Goal: Task Accomplishment & Management: Manage account settings

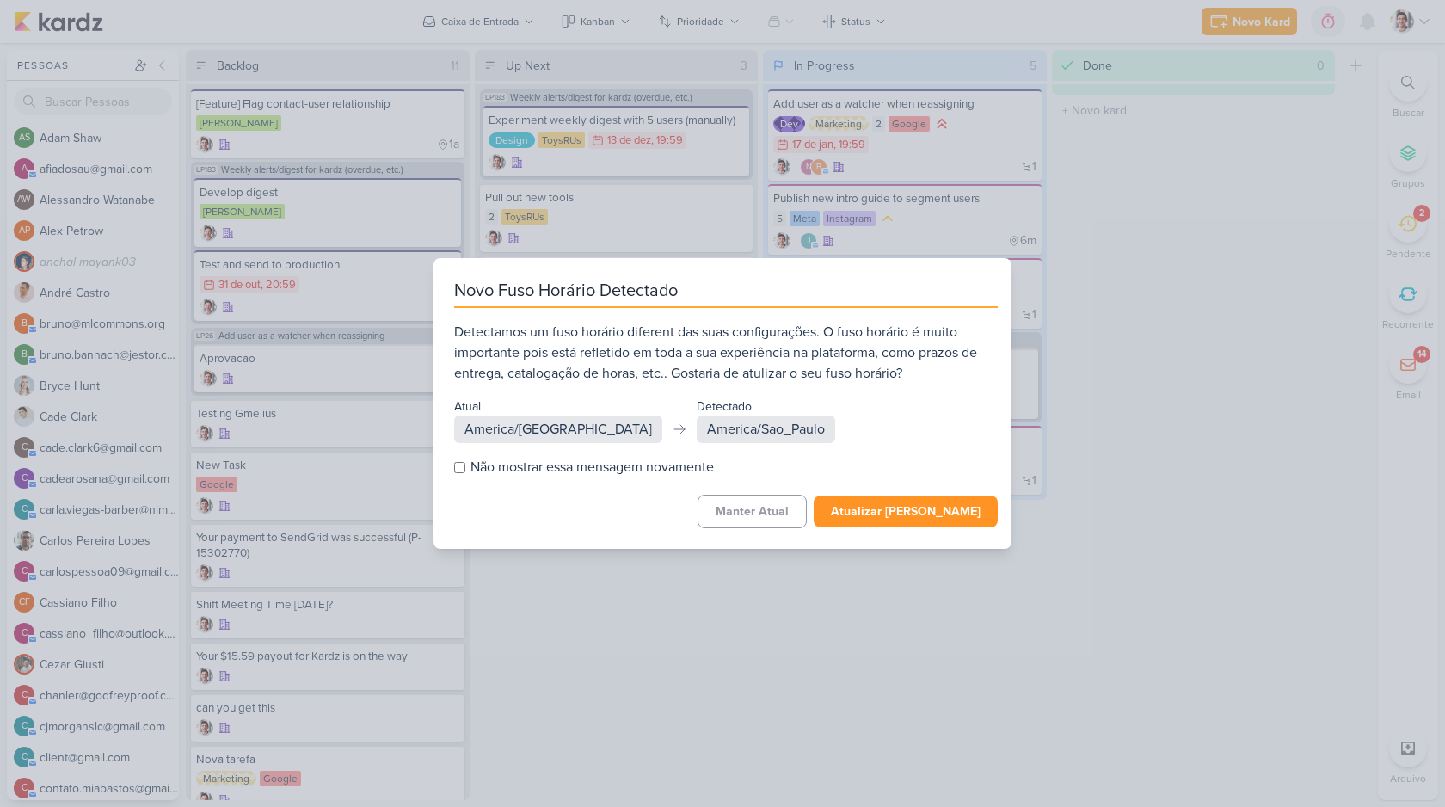
click at [907, 507] on button "Atualizar [PERSON_NAME]" at bounding box center [906, 512] width 184 height 32
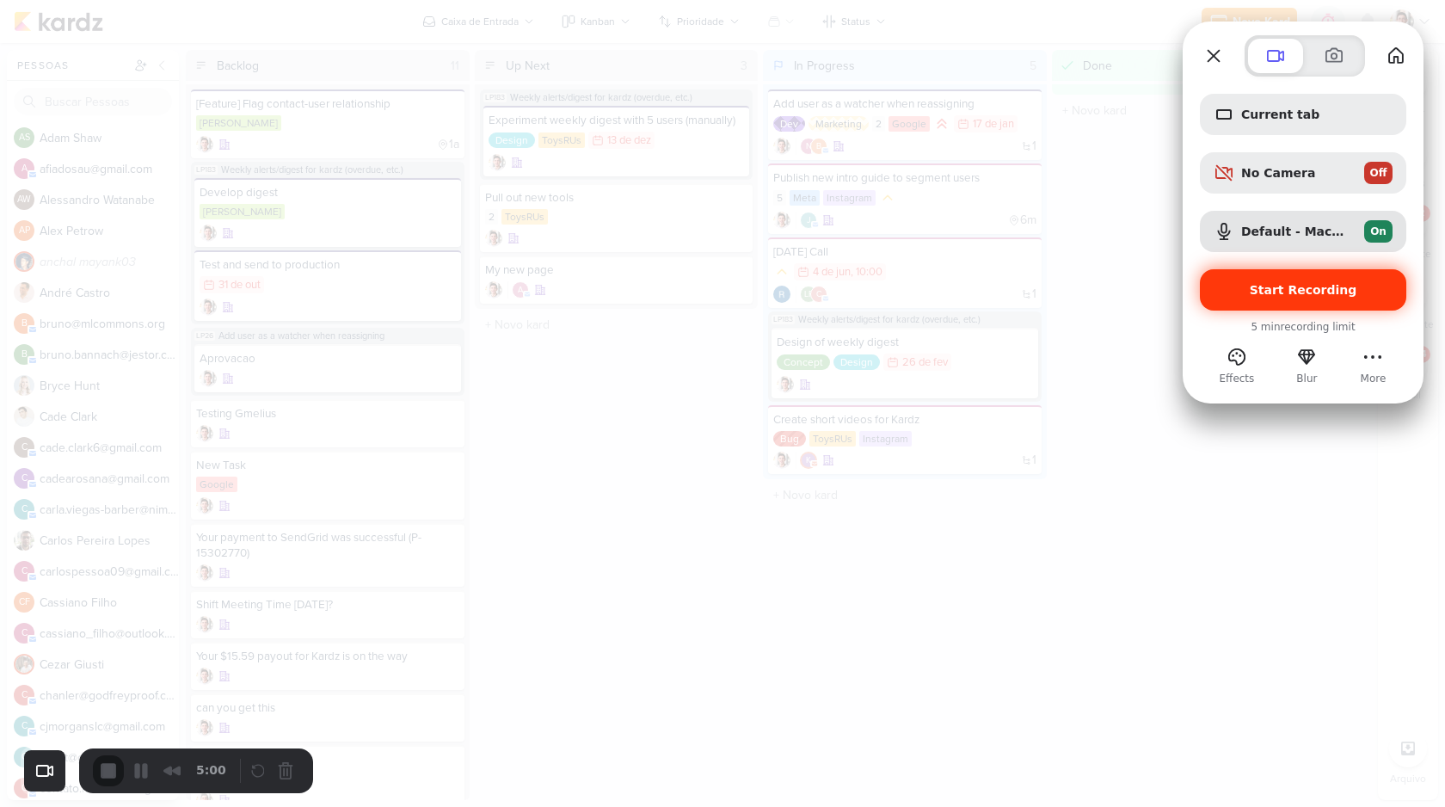
click at [1303, 288] on span "Start Recording" at bounding box center [1304, 290] width 108 height 14
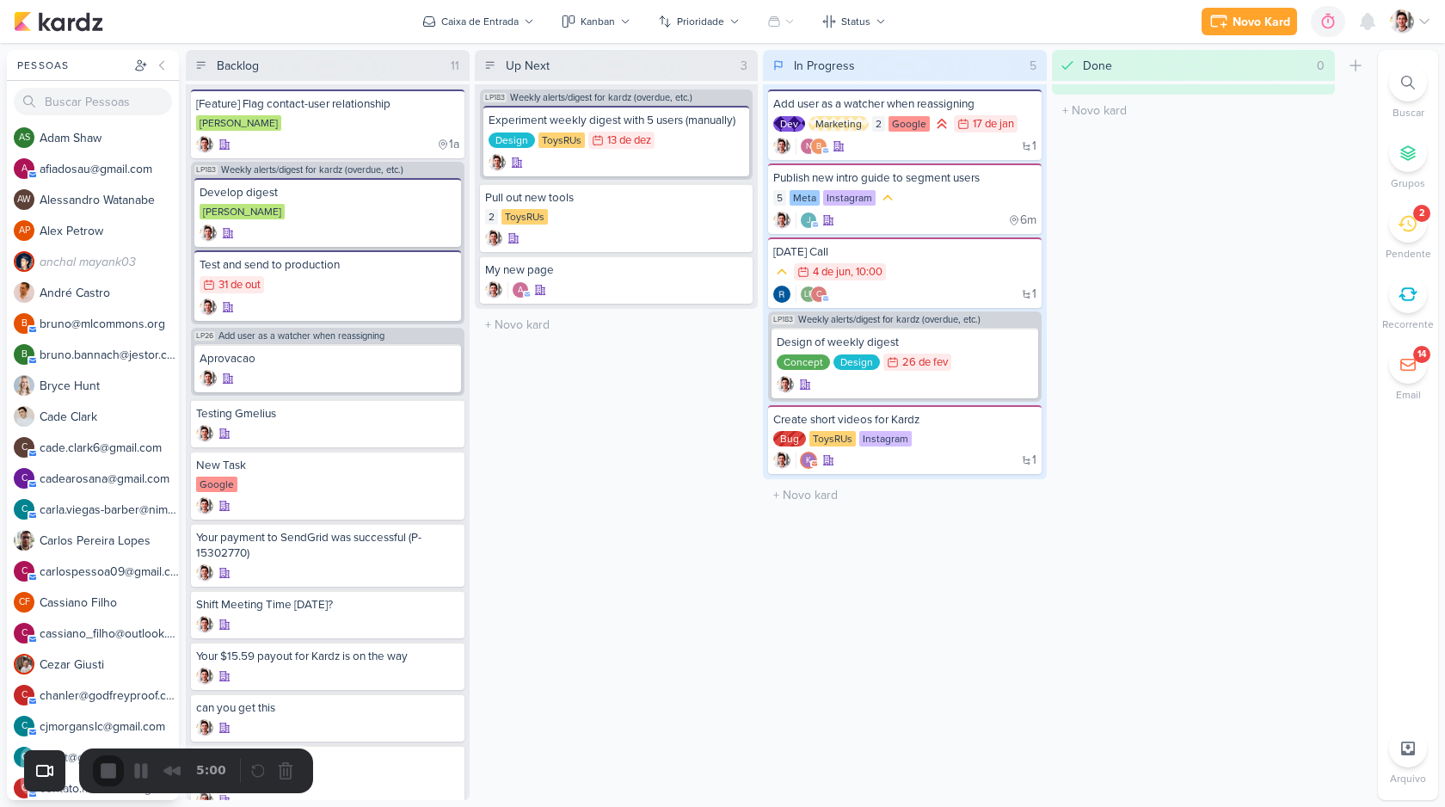
click at [1157, 329] on div "Done 0 Mover Para Esquerda Mover Para Direita Deletar O título do kard deve ter…" at bounding box center [1194, 425] width 284 height 750
click at [1408, 160] on icon at bounding box center [1408, 153] width 17 height 17
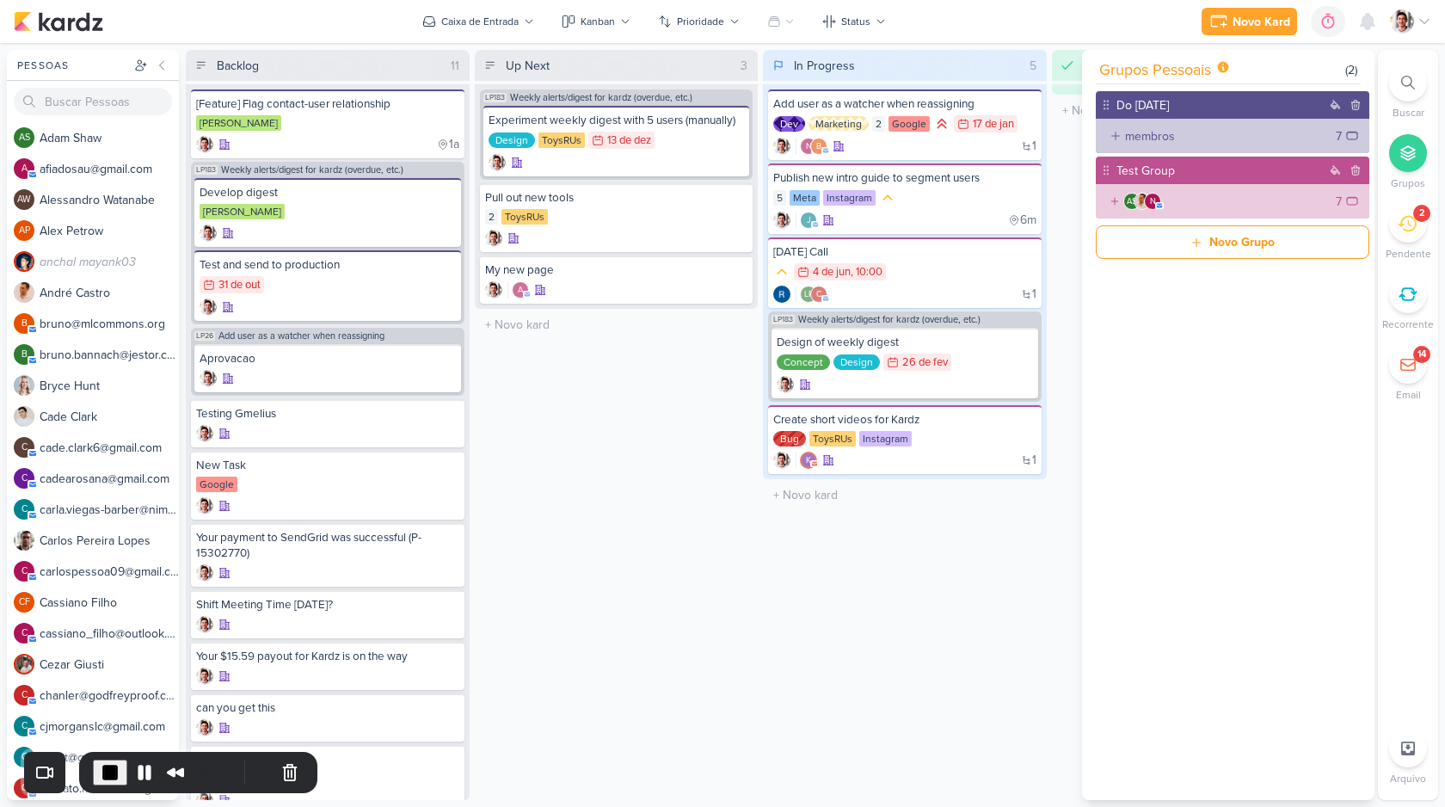
click at [1174, 72] on span "grupos pessoais" at bounding box center [1155, 69] width 112 height 23
click at [864, 27] on div "Status" at bounding box center [855, 21] width 29 height 15
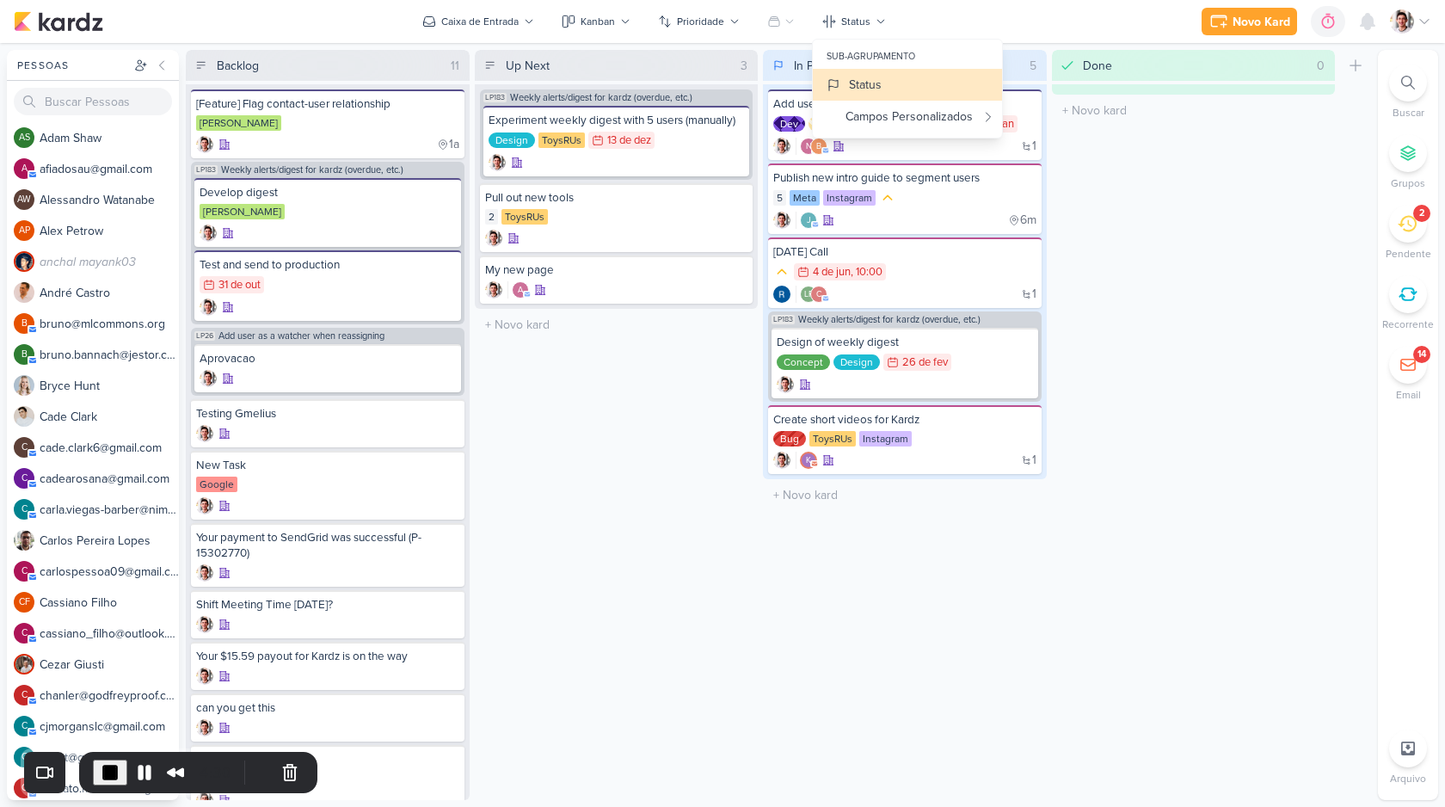
click at [1212, 152] on div "Done 0 Mover Para Esquerda Mover Para Direita Deletar O título do kard deve ter…" at bounding box center [1194, 425] width 284 height 750
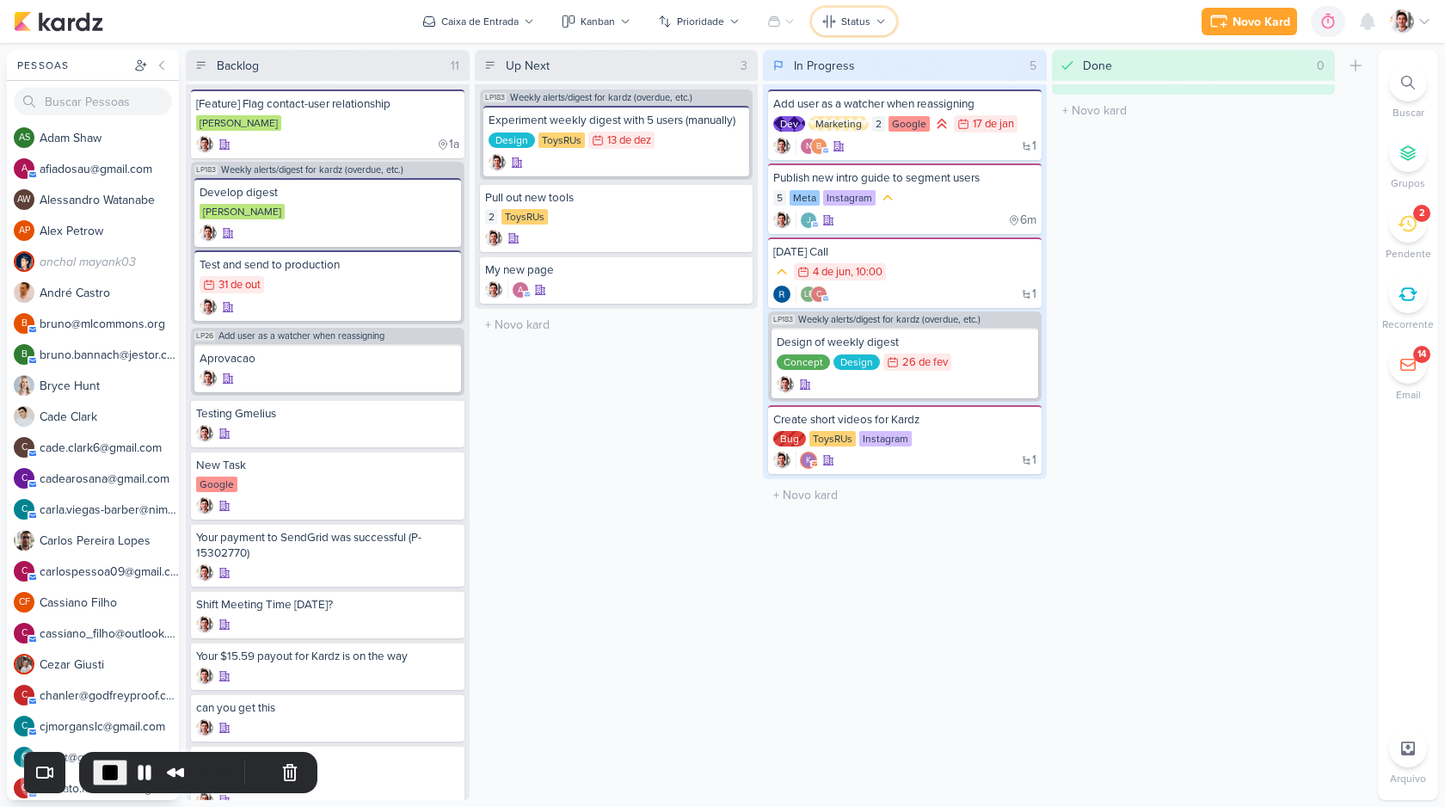
click at [837, 19] on button "Status" at bounding box center [854, 22] width 84 height 28
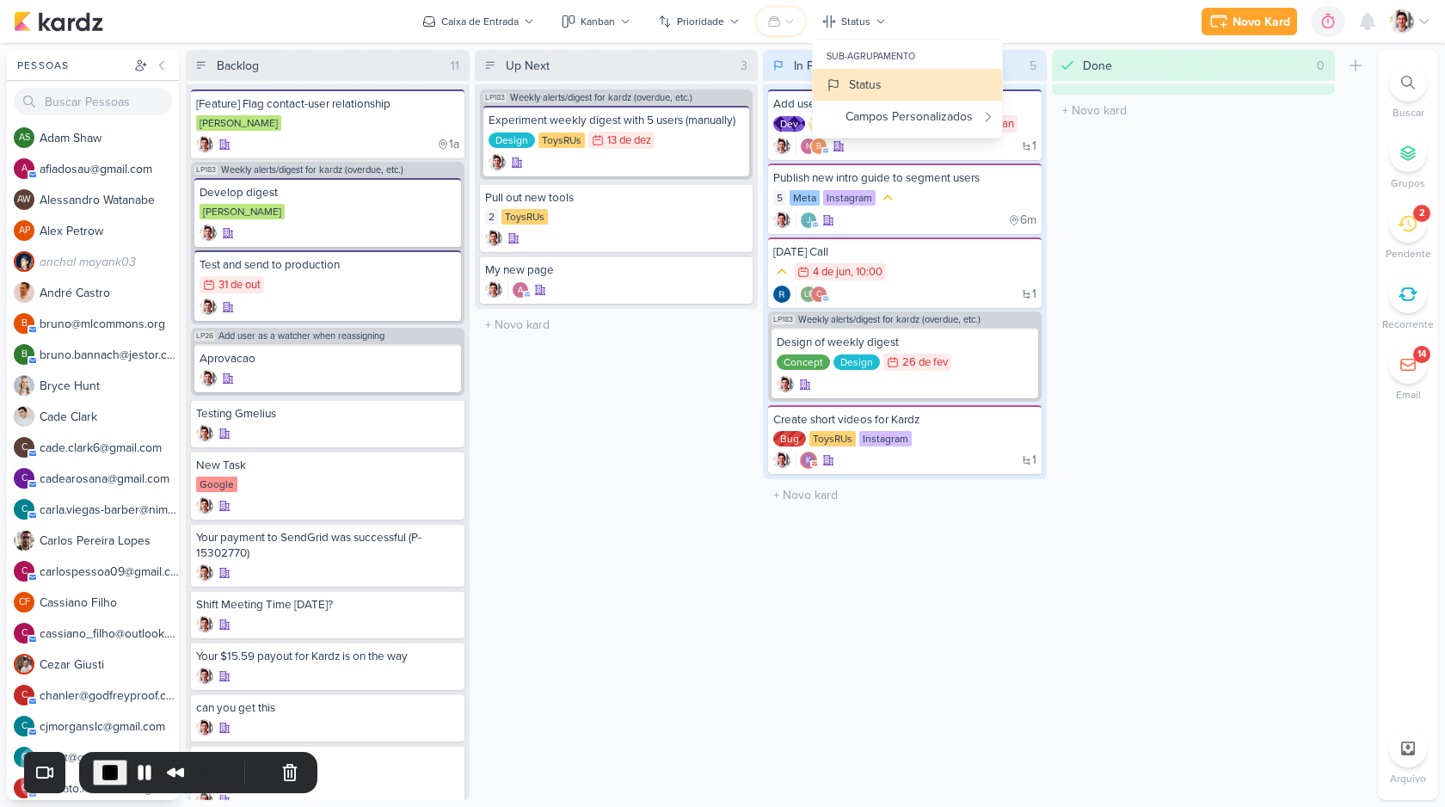
click at [780, 21] on icon at bounding box center [774, 22] width 14 height 14
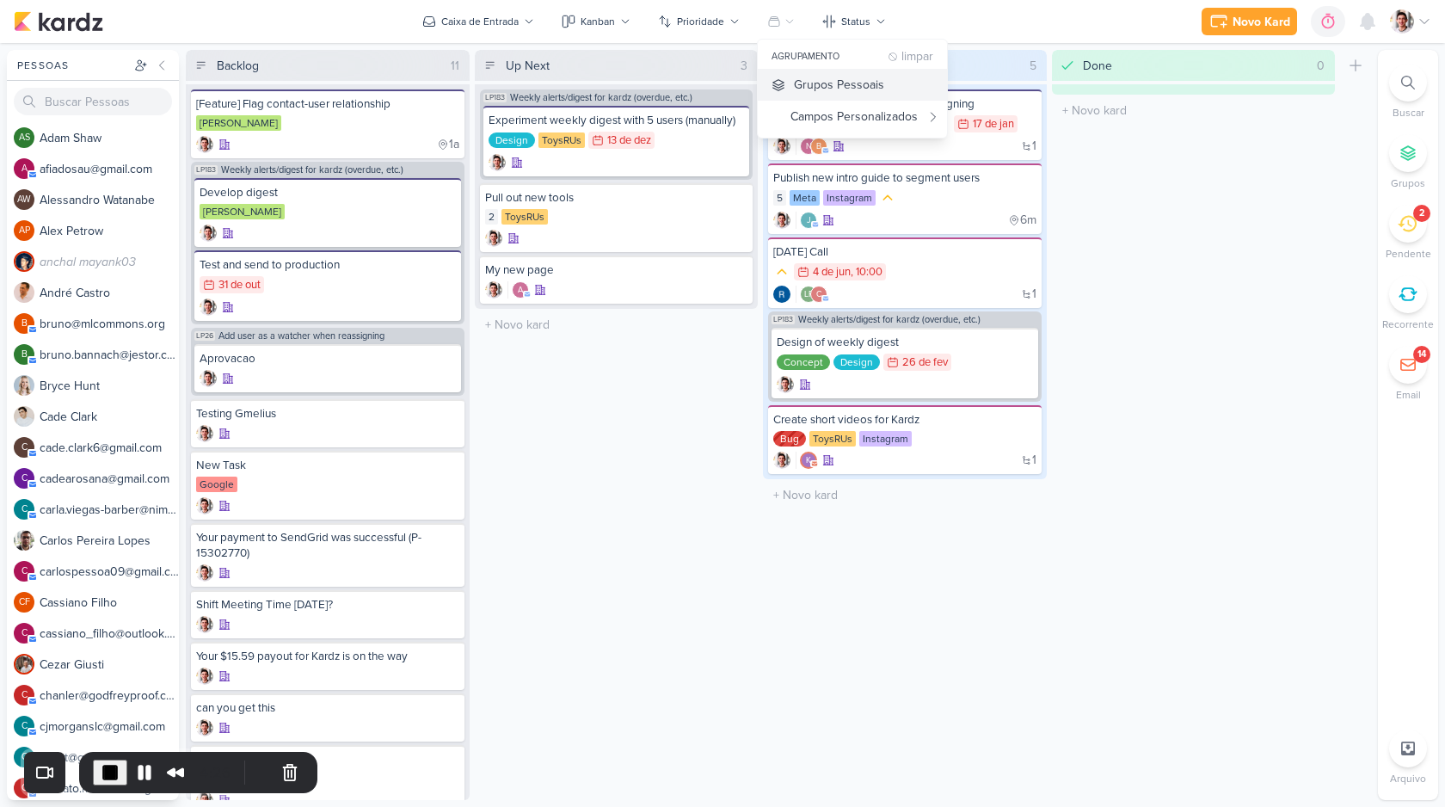
click at [834, 83] on div "Grupos Pessoais" at bounding box center [839, 85] width 90 height 18
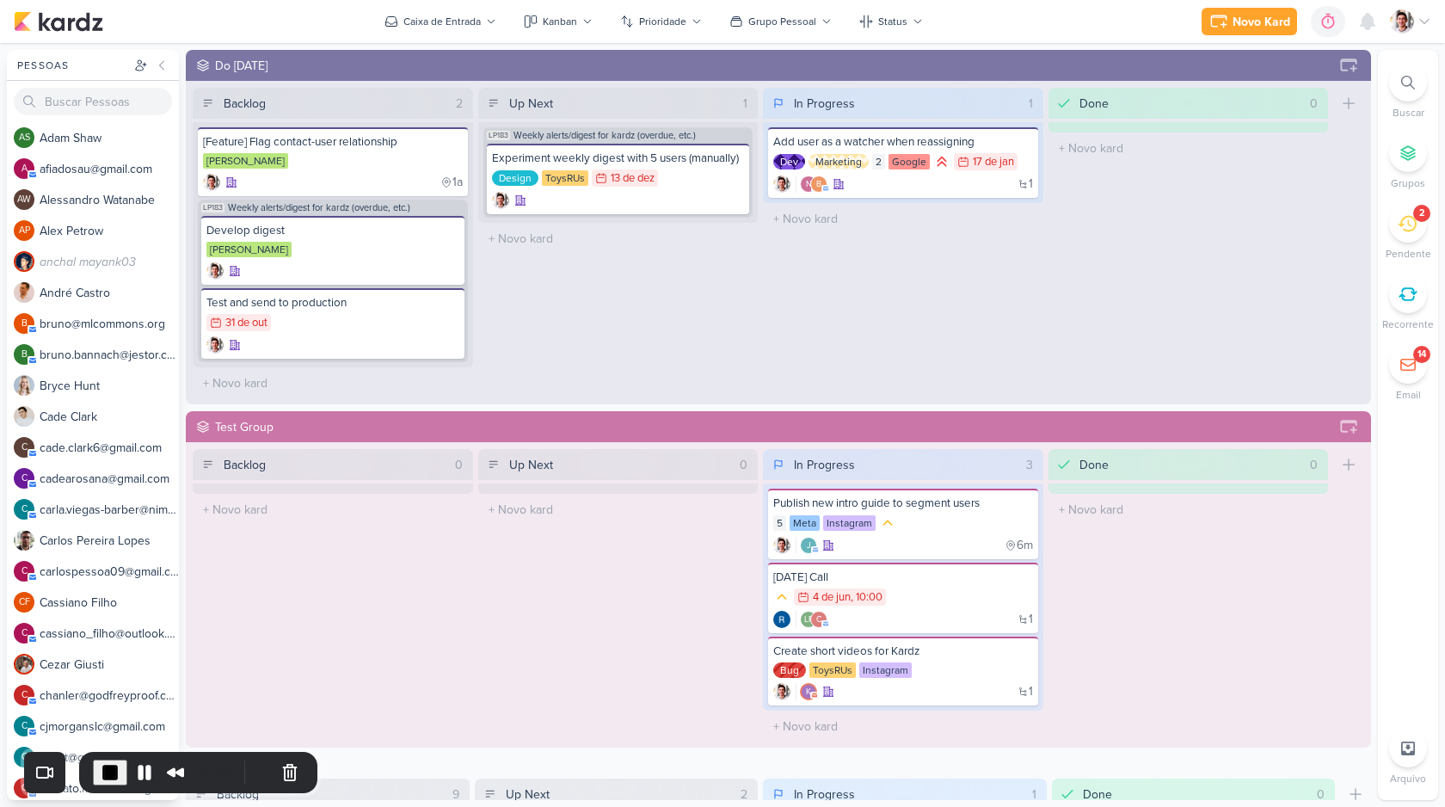
click at [1401, 153] on icon at bounding box center [1408, 153] width 17 height 17
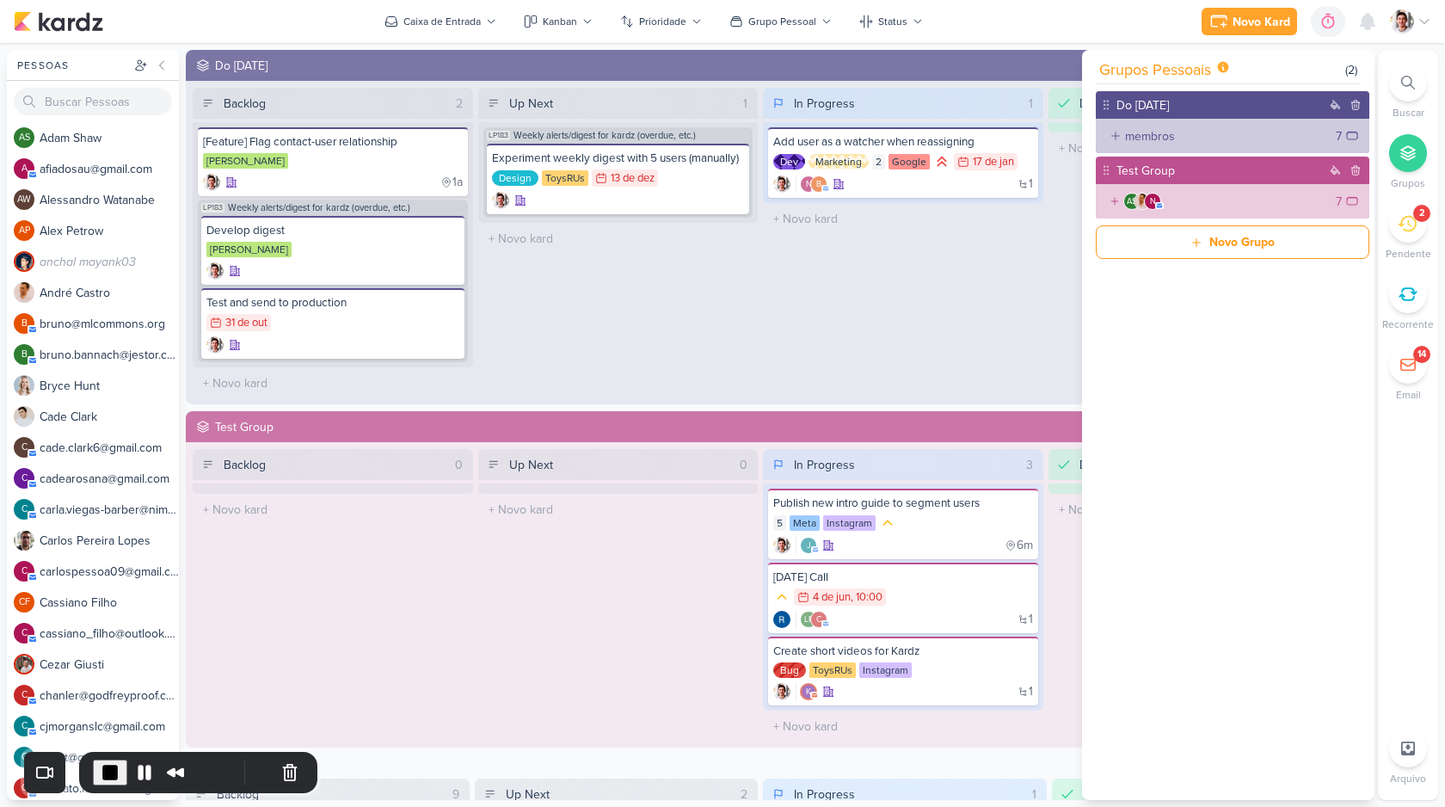
click at [675, 410] on div "Do Today Backlog 2 Mover Para Esquerda Mover Para Direita Deletar [Feature] Fla…" at bounding box center [778, 425] width 1185 height 750
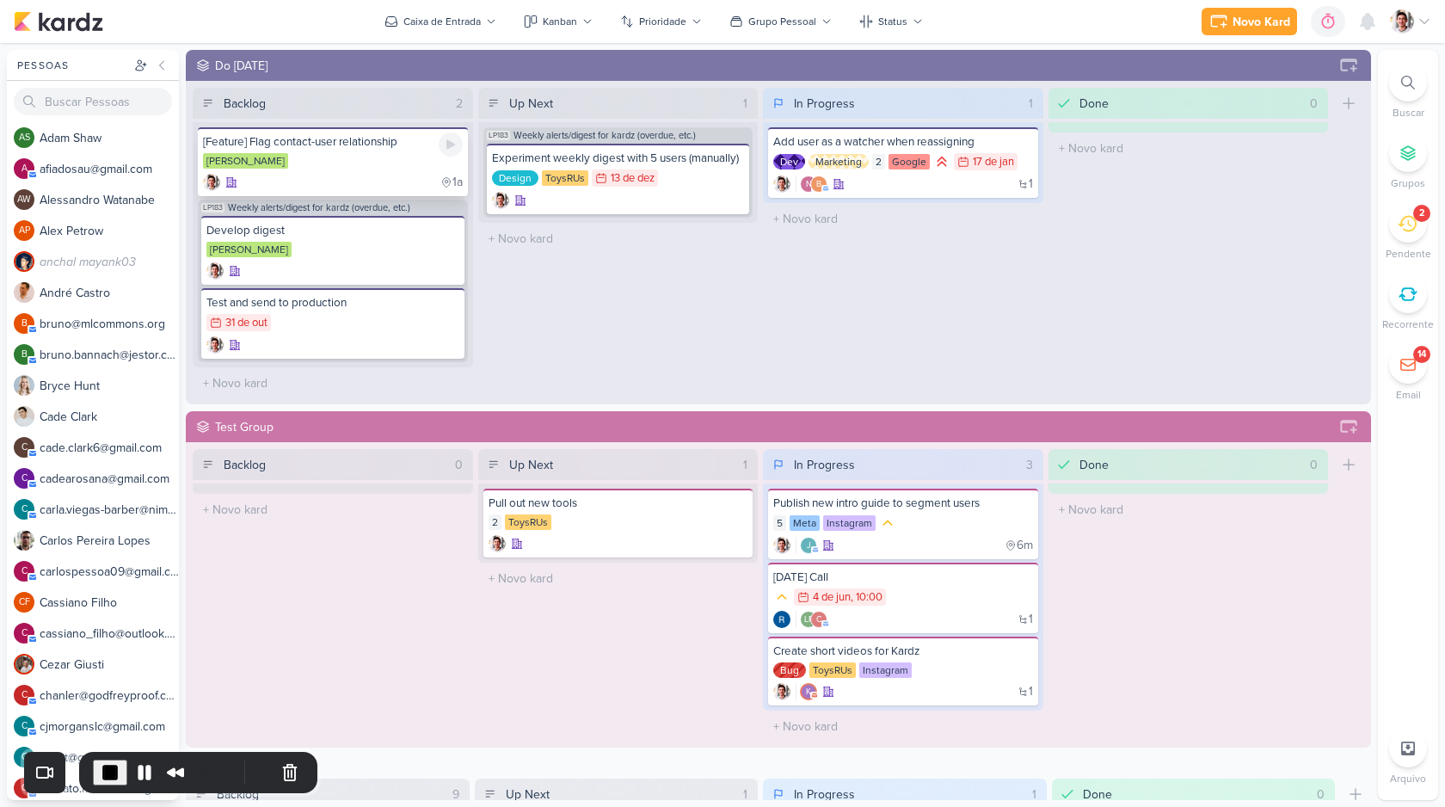
click at [376, 156] on div "[PERSON_NAME]" at bounding box center [333, 161] width 260 height 17
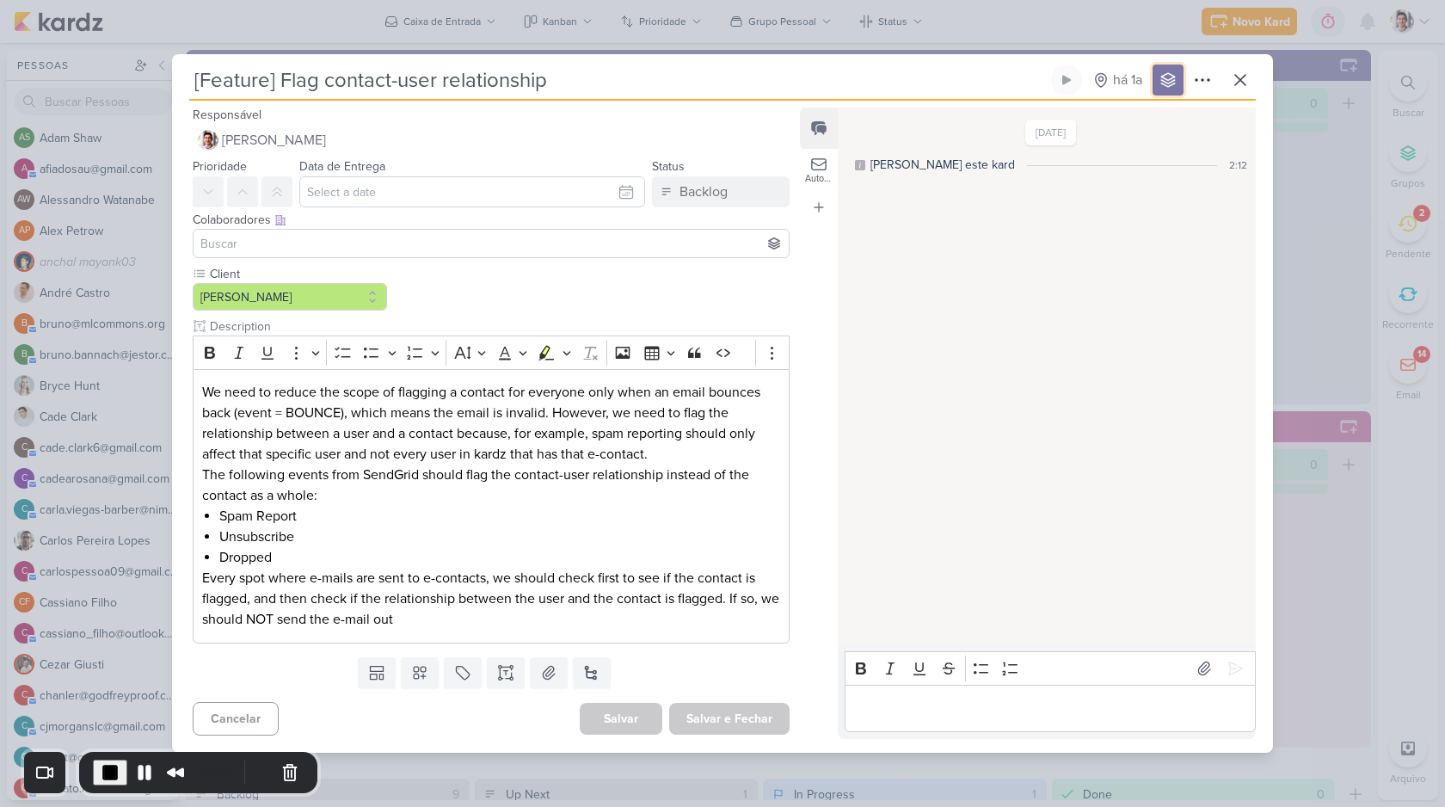
click at [1173, 82] on icon at bounding box center [1168, 79] width 17 height 17
click at [642, 244] on input at bounding box center [491, 243] width 588 height 21
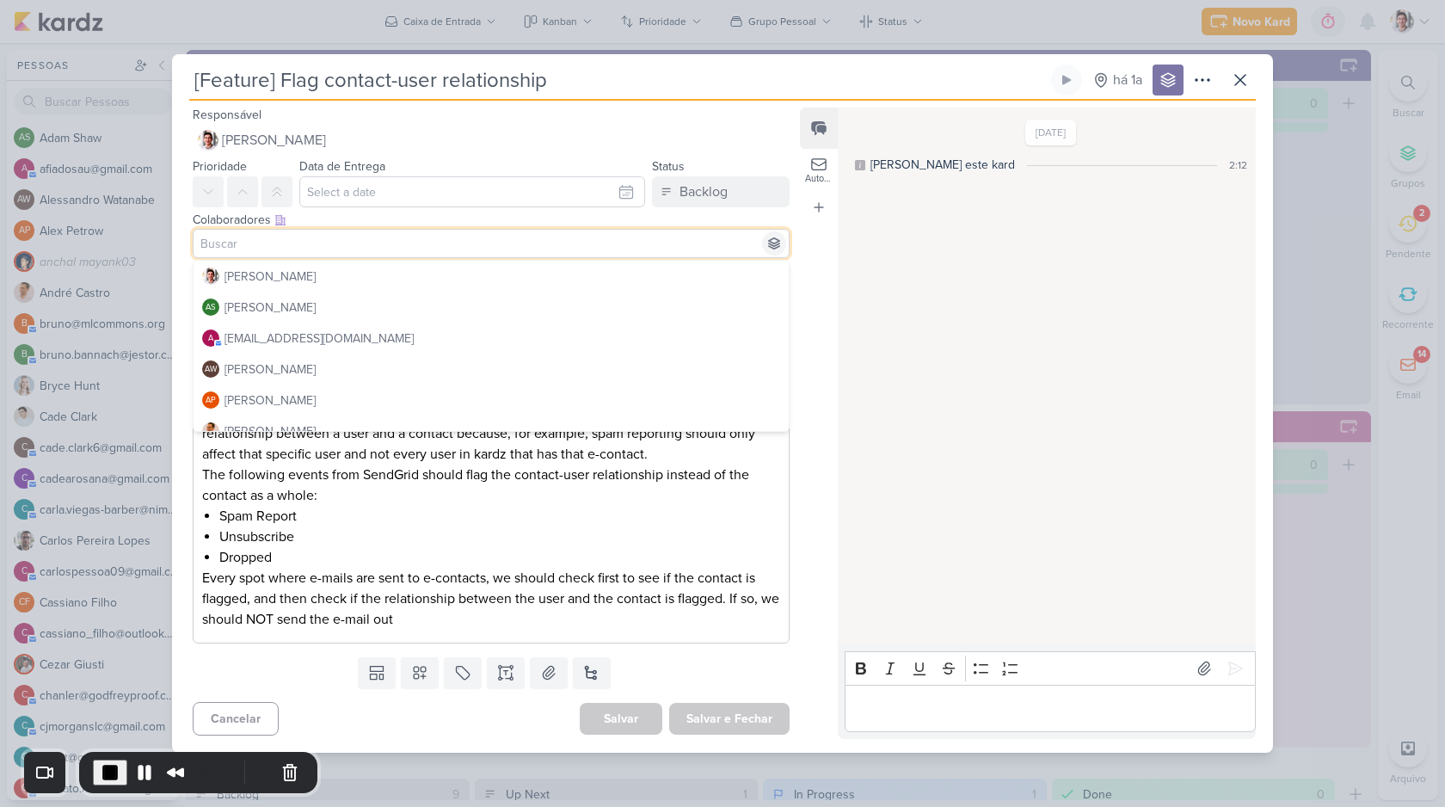
click at [772, 243] on icon at bounding box center [773, 243] width 11 height 11
click at [768, 243] on icon at bounding box center [773, 243] width 11 height 11
click at [1239, 78] on icon at bounding box center [1240, 80] width 10 height 10
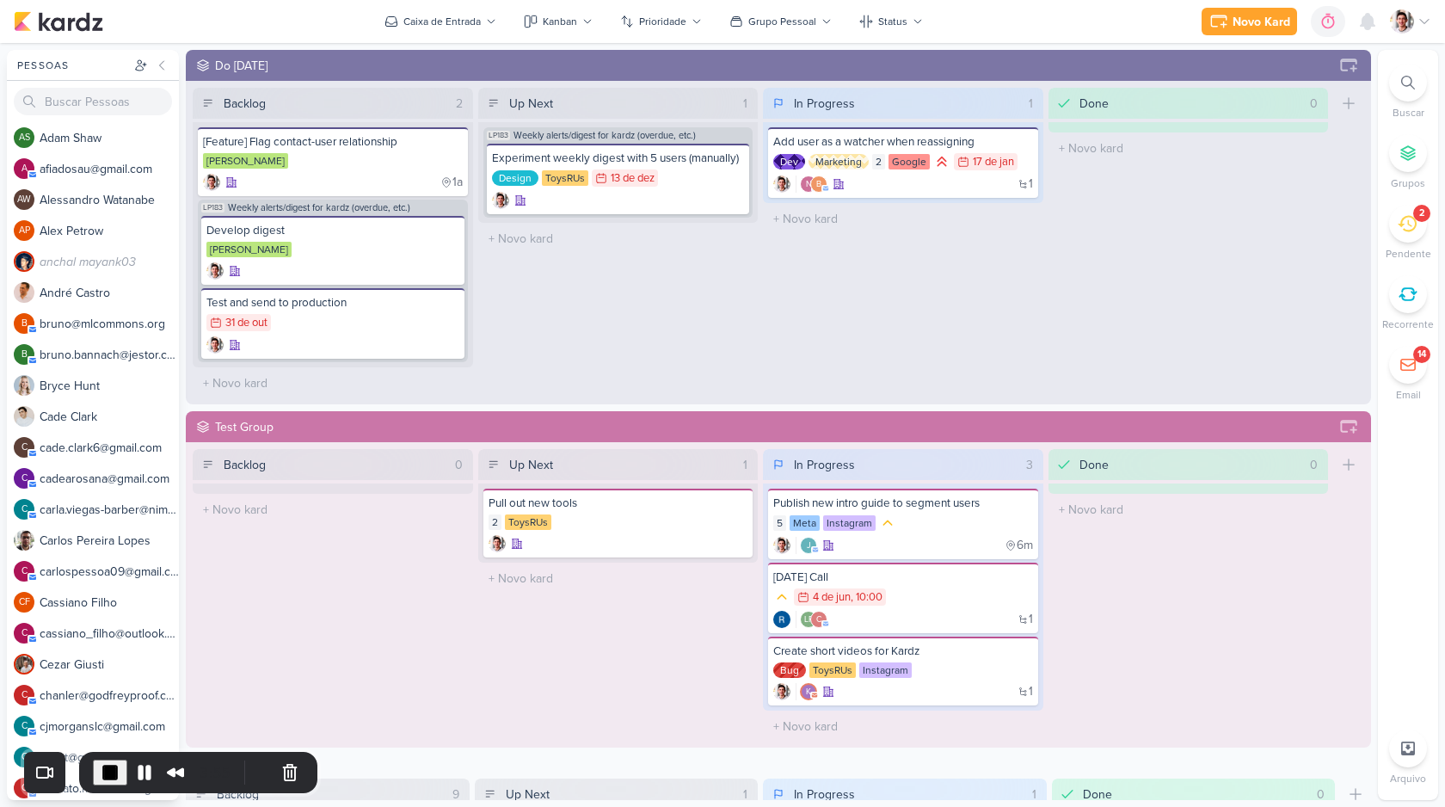
click at [1407, 169] on div at bounding box center [1408, 153] width 38 height 38
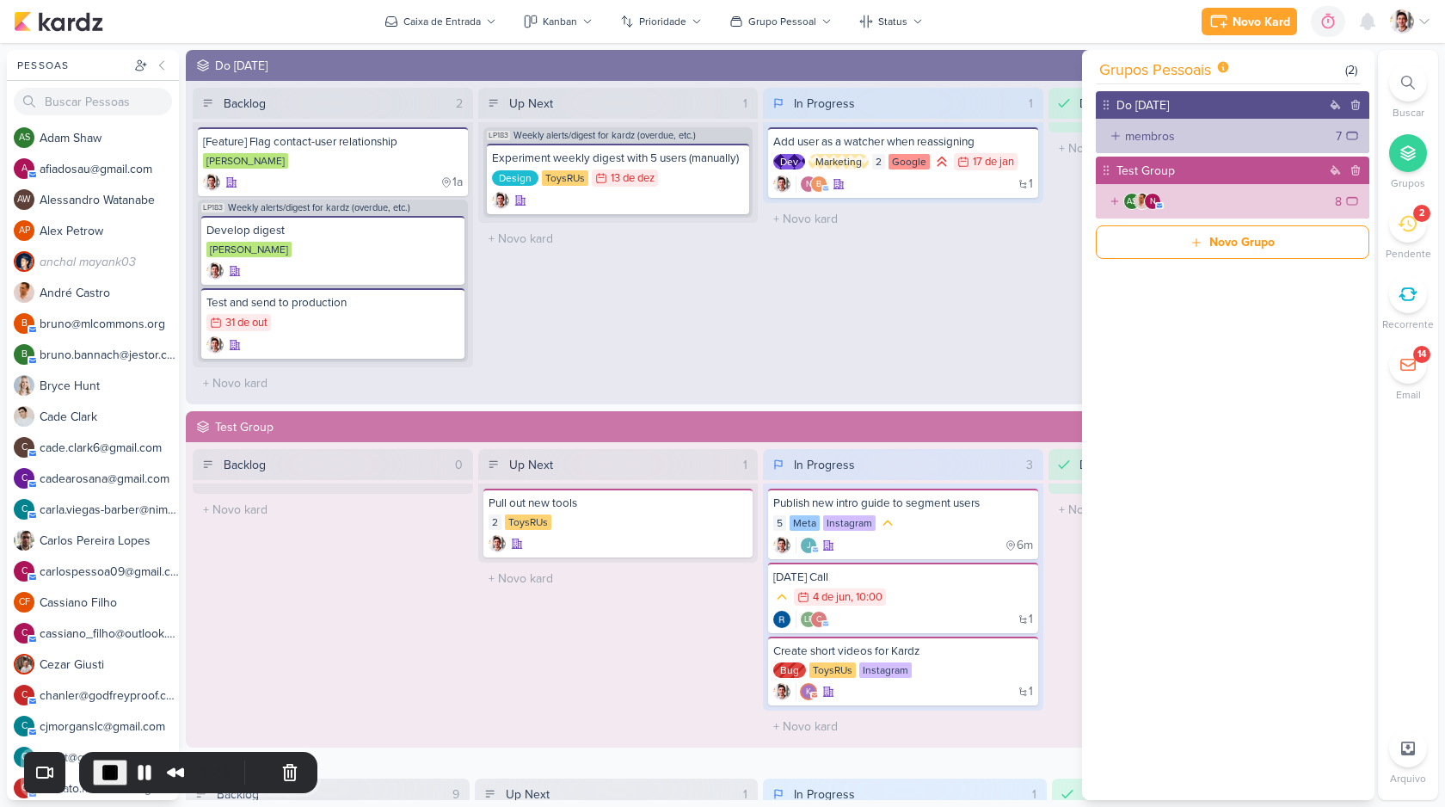
click at [1139, 167] on input "Test Group" at bounding box center [1219, 170] width 212 height 21
click at [1171, 168] on input "Test Group" at bounding box center [1219, 170] width 212 height 21
type input "A"
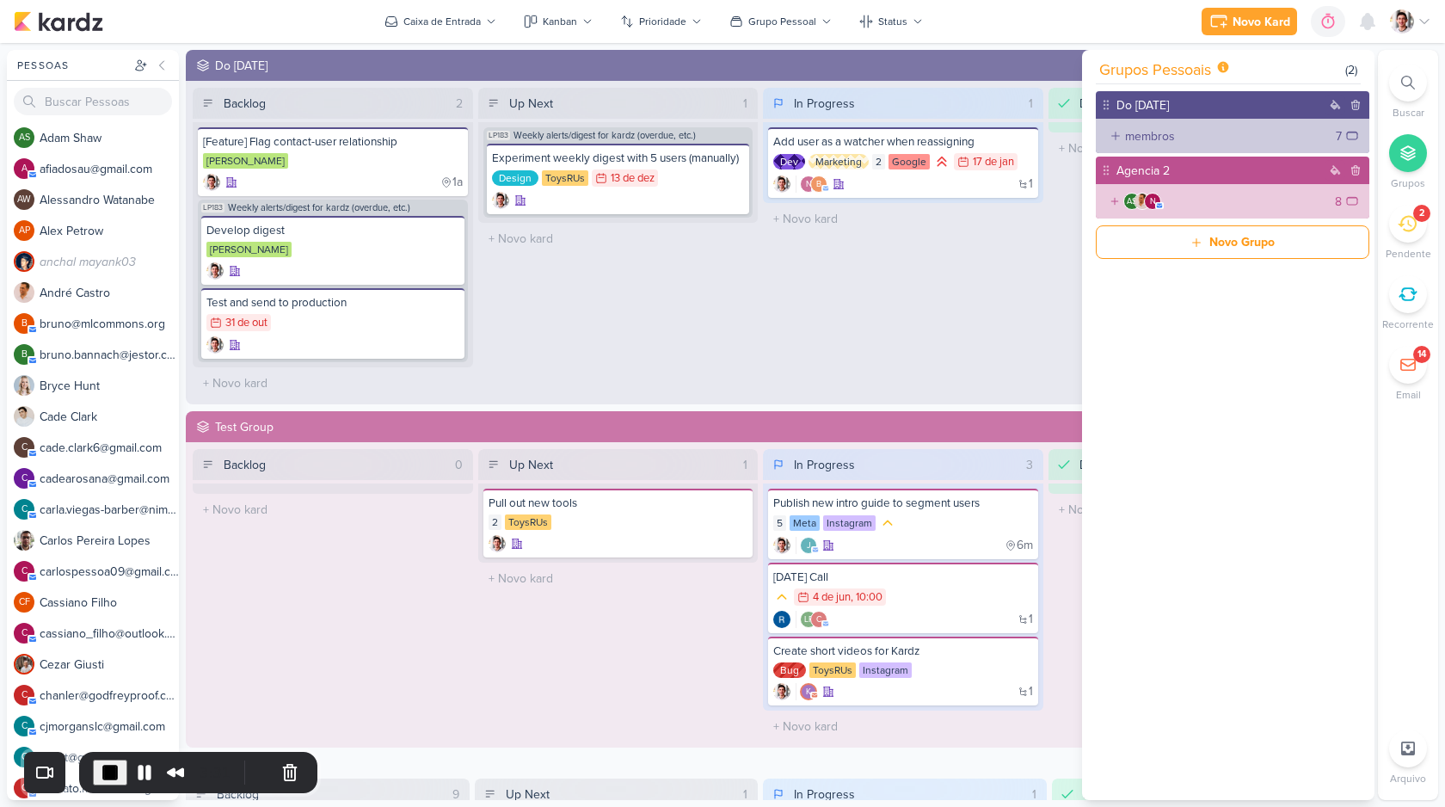
type input "Agencia 2"
click at [1188, 306] on div "Do Today membros 7" at bounding box center [1227, 445] width 291 height 709
click at [1148, 201] on div "n" at bounding box center [1152, 201] width 17 height 17
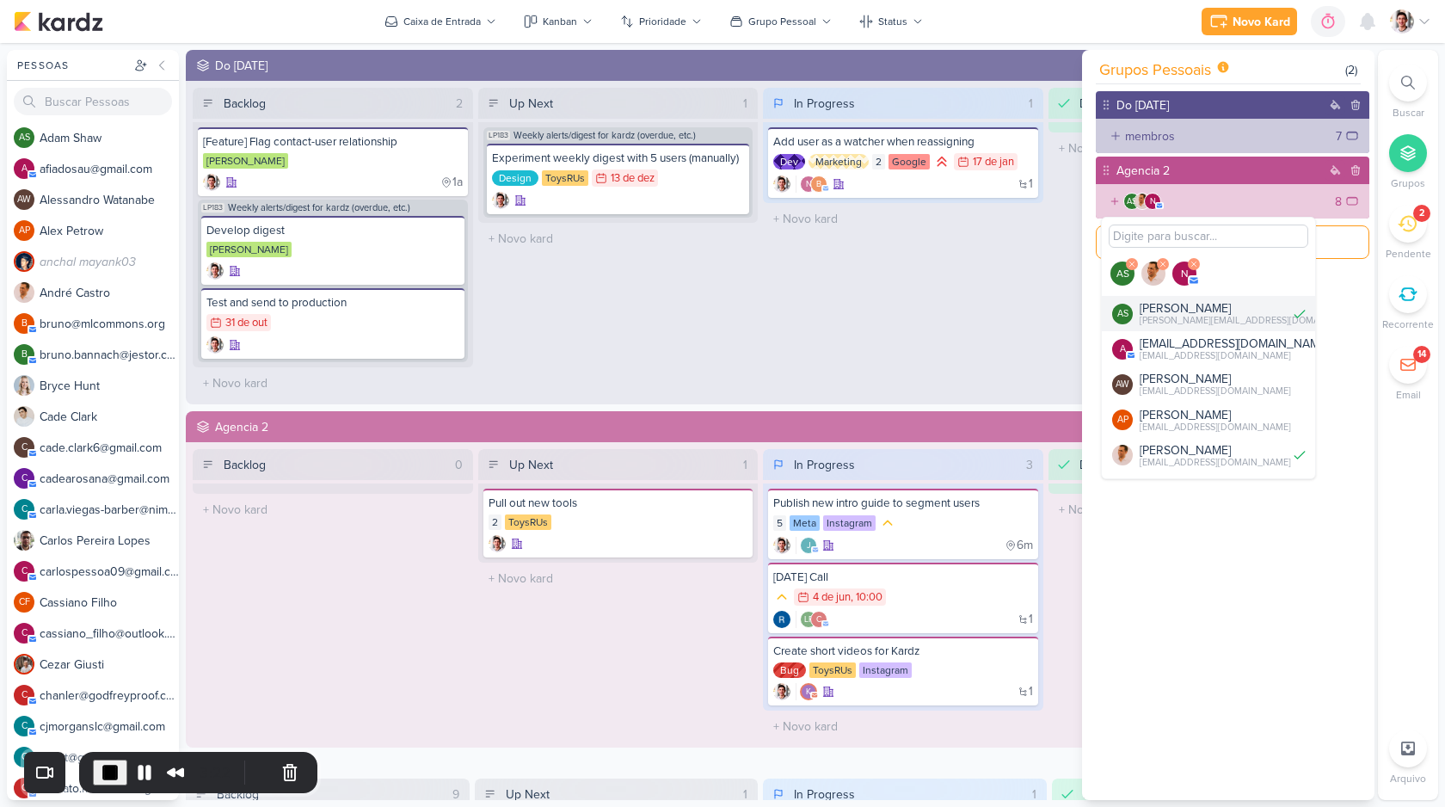
click at [1326, 290] on div "Do Today membros 7" at bounding box center [1227, 445] width 291 height 709
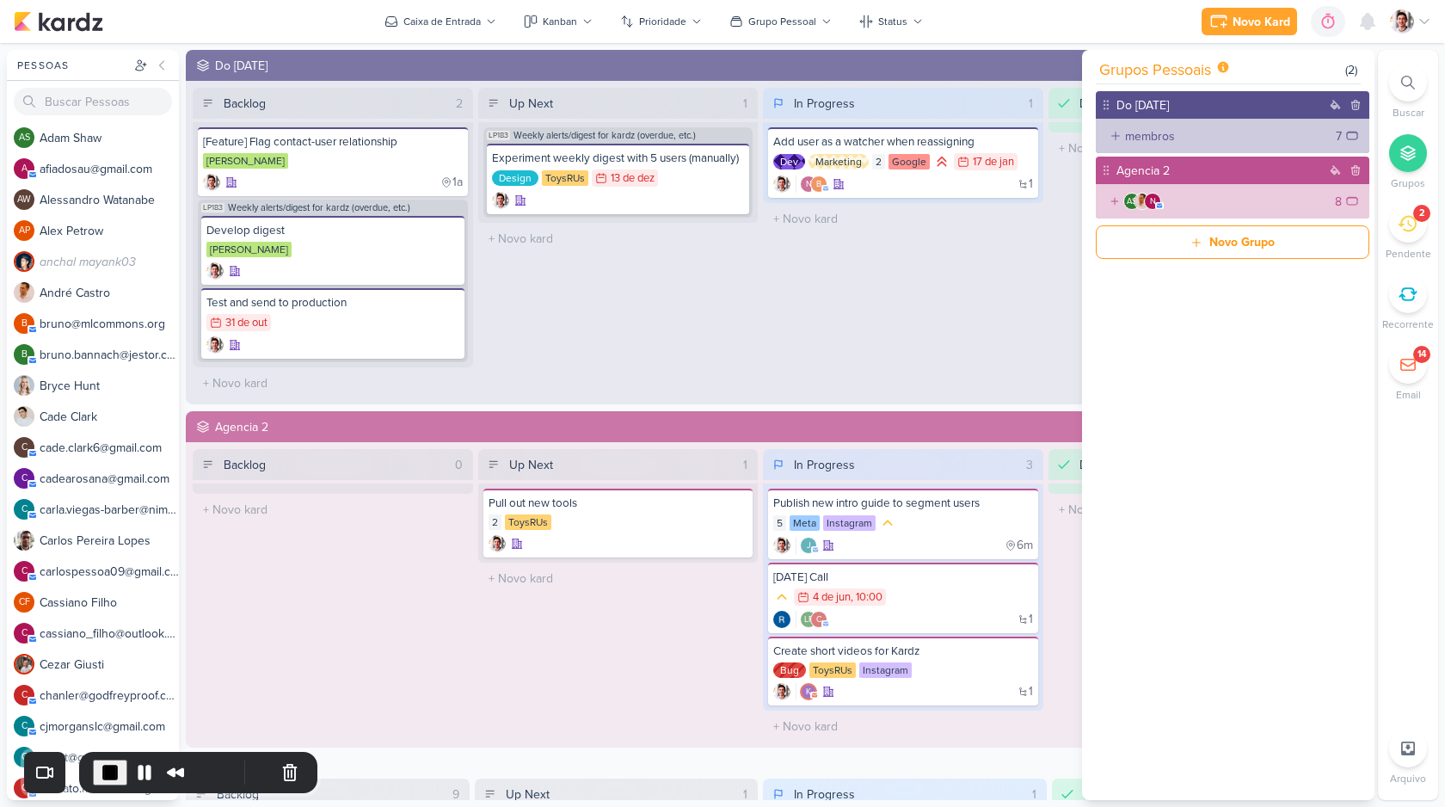
click at [868, 291] on div "In Progress 1 Mover Para Esquerda Mover Para Direita Deletar Add user as a watc…" at bounding box center [903, 243] width 280 height 311
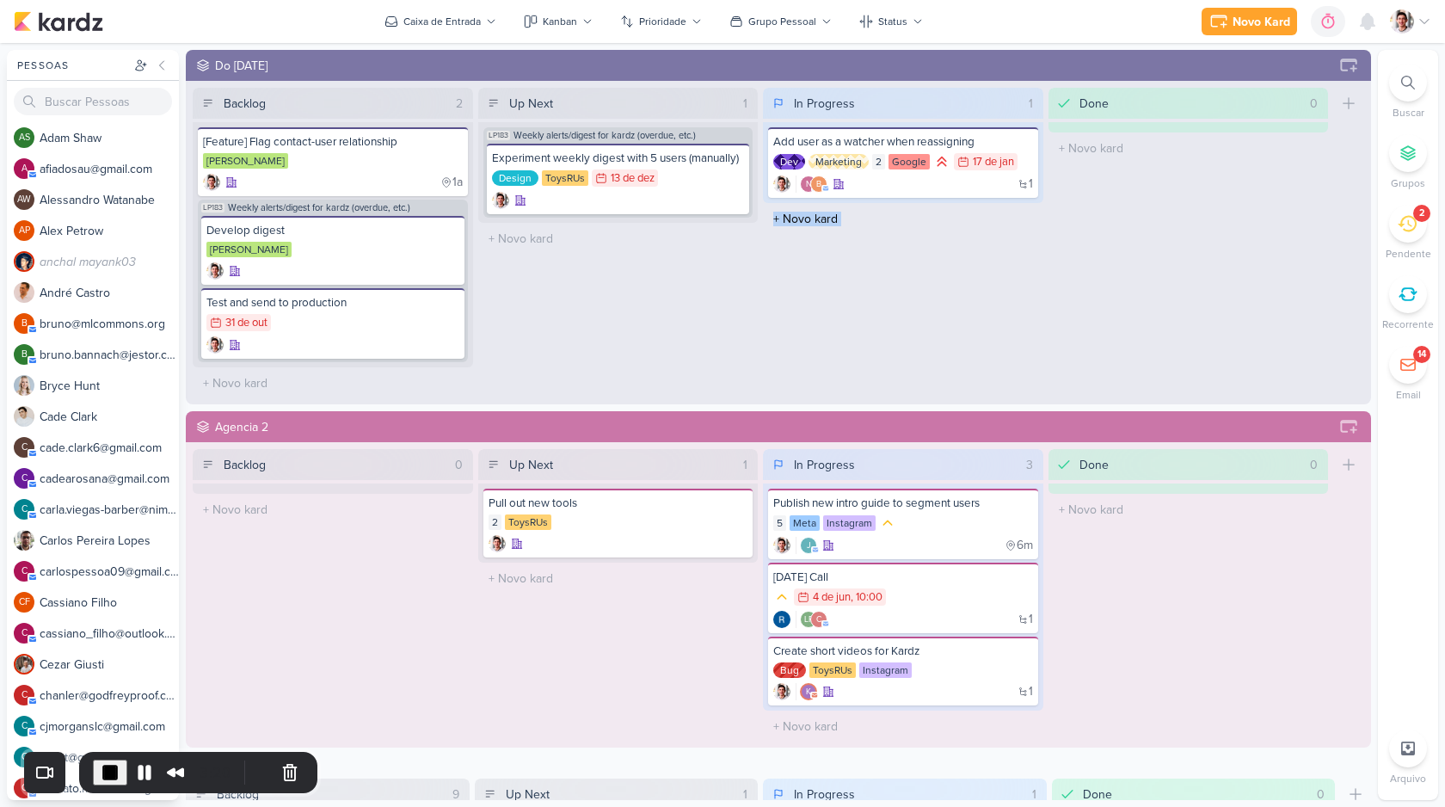
click at [868, 291] on div "In Progress 1 Mover Para Esquerda Mover Para Direita Deletar Add user as a watc…" at bounding box center [903, 243] width 280 height 311
click at [1216, 29] on icon at bounding box center [1219, 21] width 21 height 21
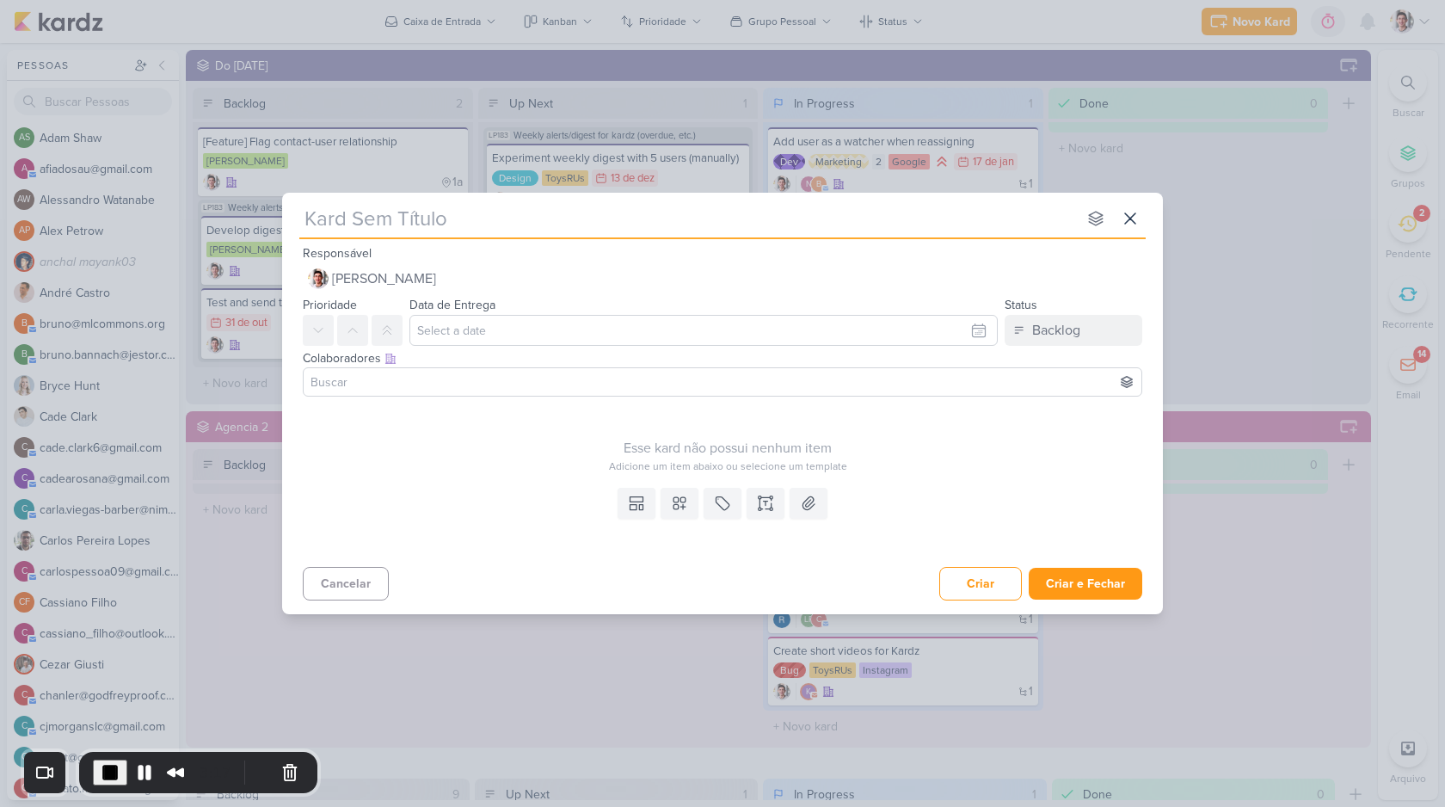
click at [915, 379] on input at bounding box center [722, 382] width 831 height 21
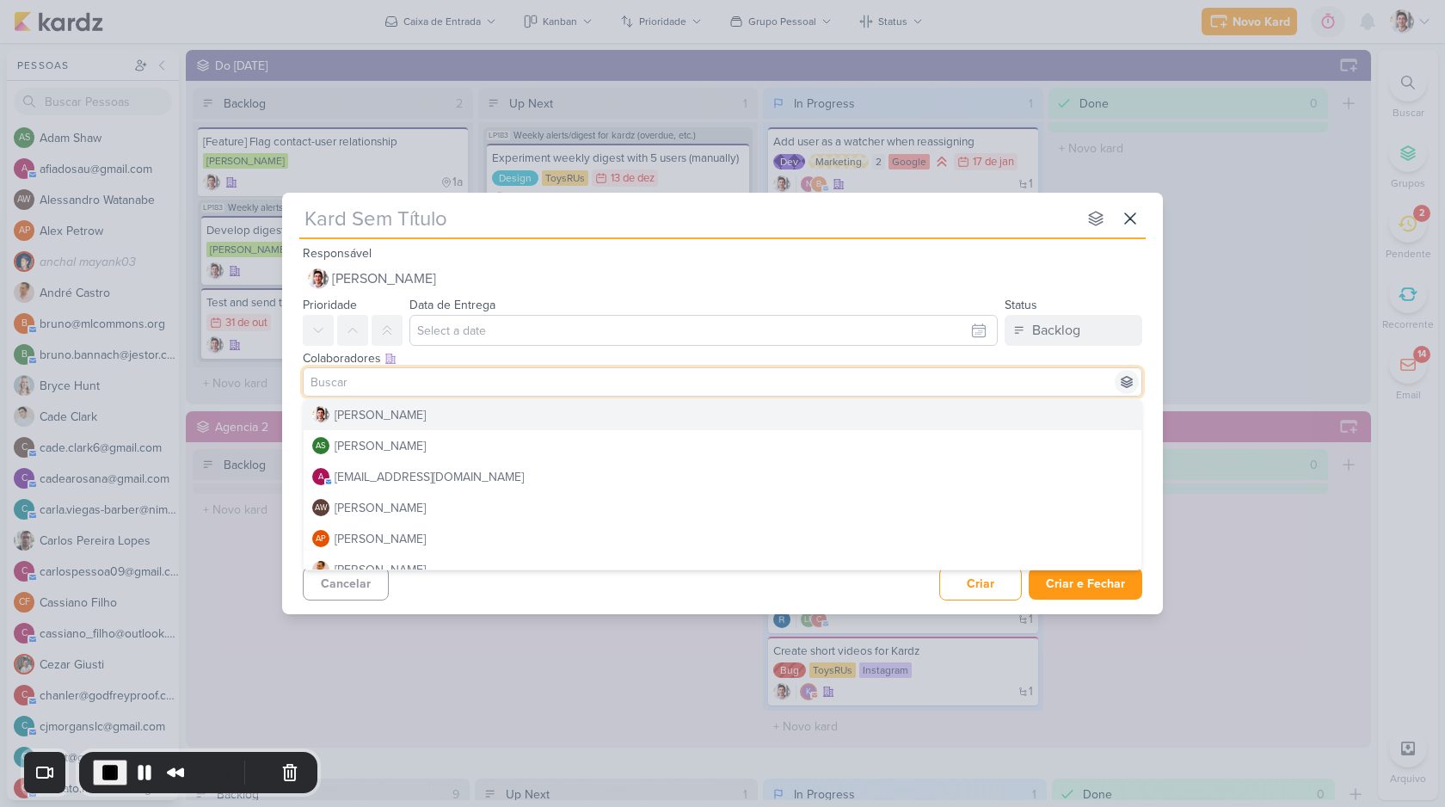
click at [1126, 381] on icon at bounding box center [1127, 382] width 11 height 11
click at [1029, 447] on div "Agencia 2" at bounding box center [1045, 445] width 53 height 18
click at [758, 356] on div "Colaboradores Este kard pode ser visível a usuários da sua organização Este kar…" at bounding box center [723, 358] width 840 height 18
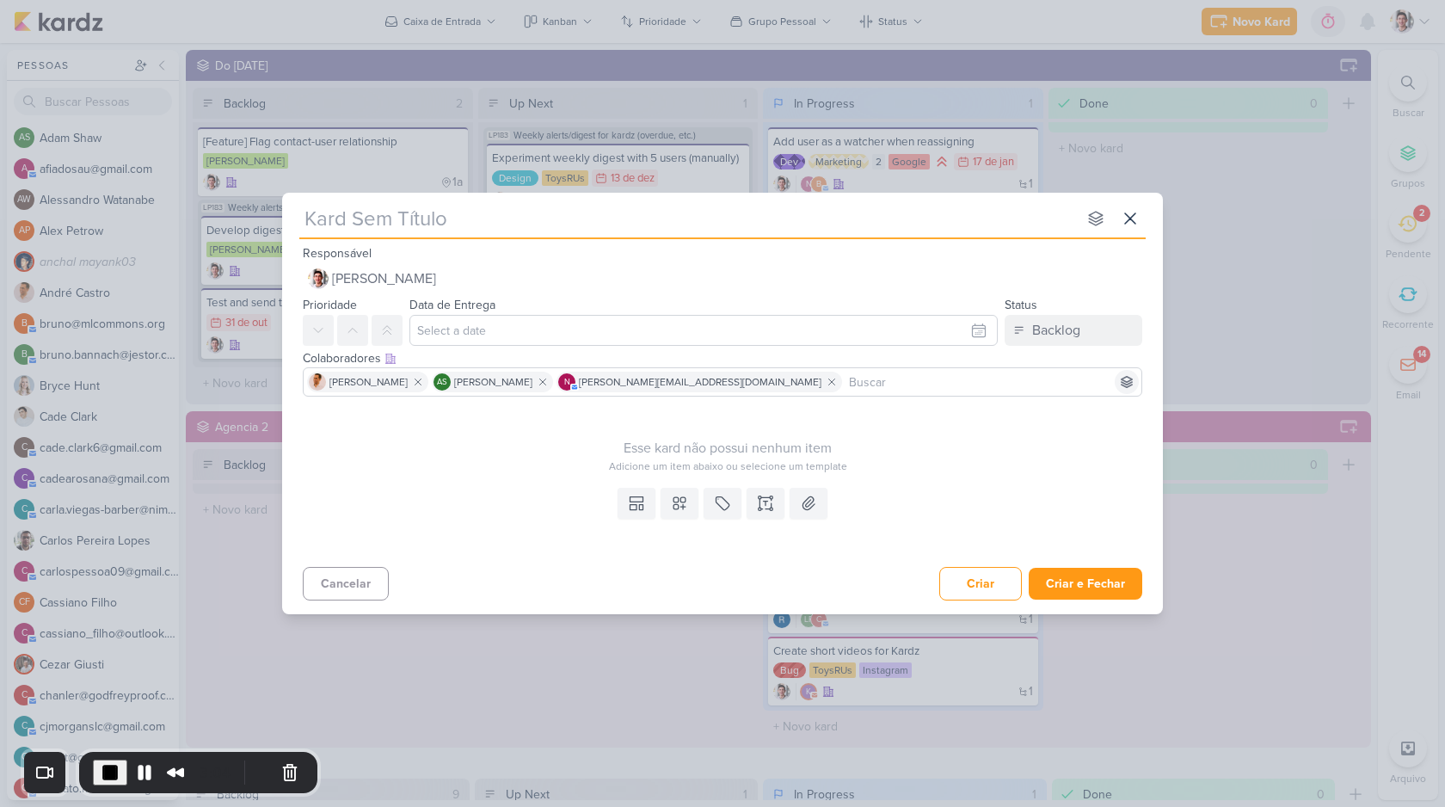
click at [1130, 378] on icon at bounding box center [1127, 382] width 11 height 11
click at [1039, 492] on div "Templates Campos Personalizados Marcadores Caixa De Texto Anexo" at bounding box center [722, 520] width 881 height 79
click at [1138, 210] on icon at bounding box center [1130, 218] width 21 height 21
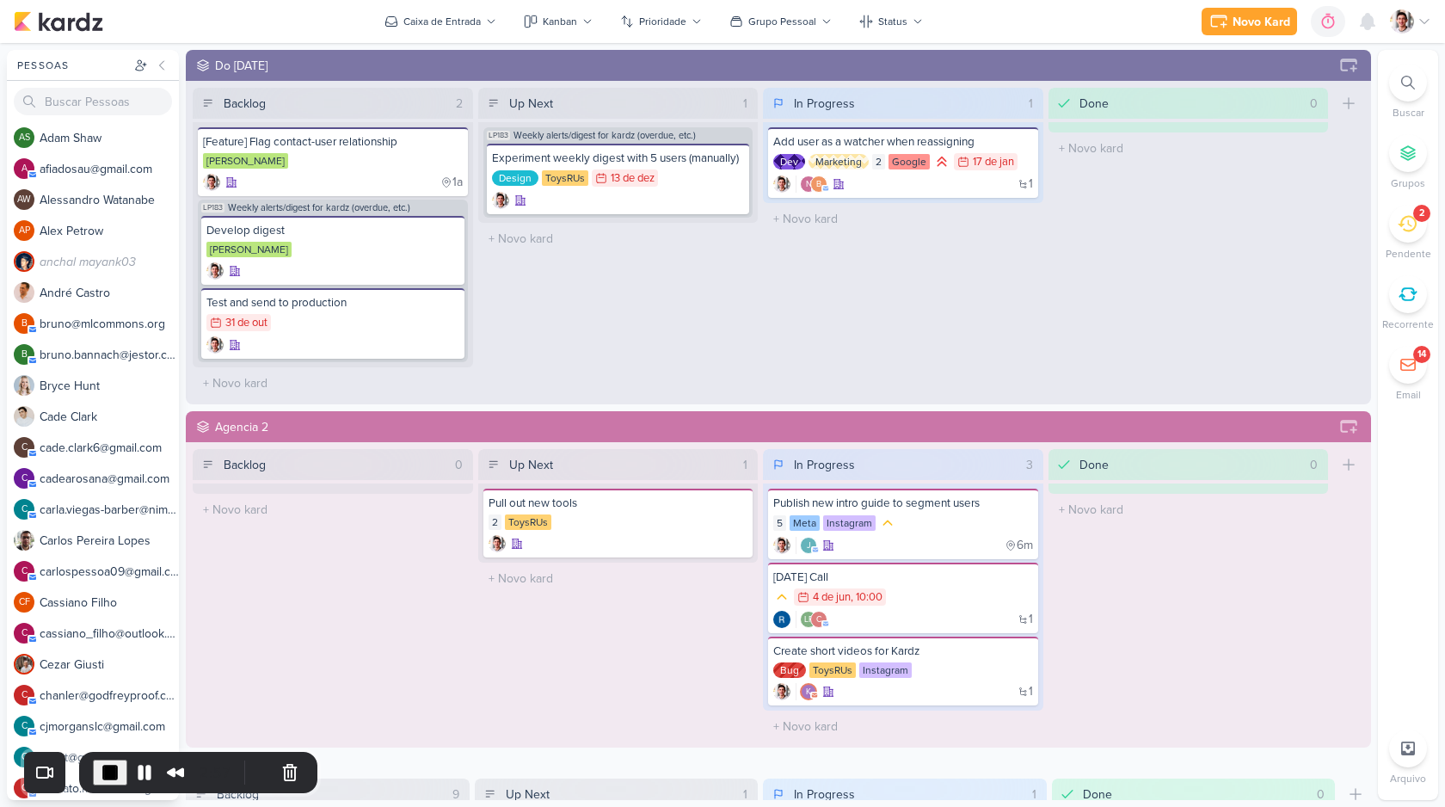
click at [1419, 166] on div at bounding box center [1408, 153] width 38 height 38
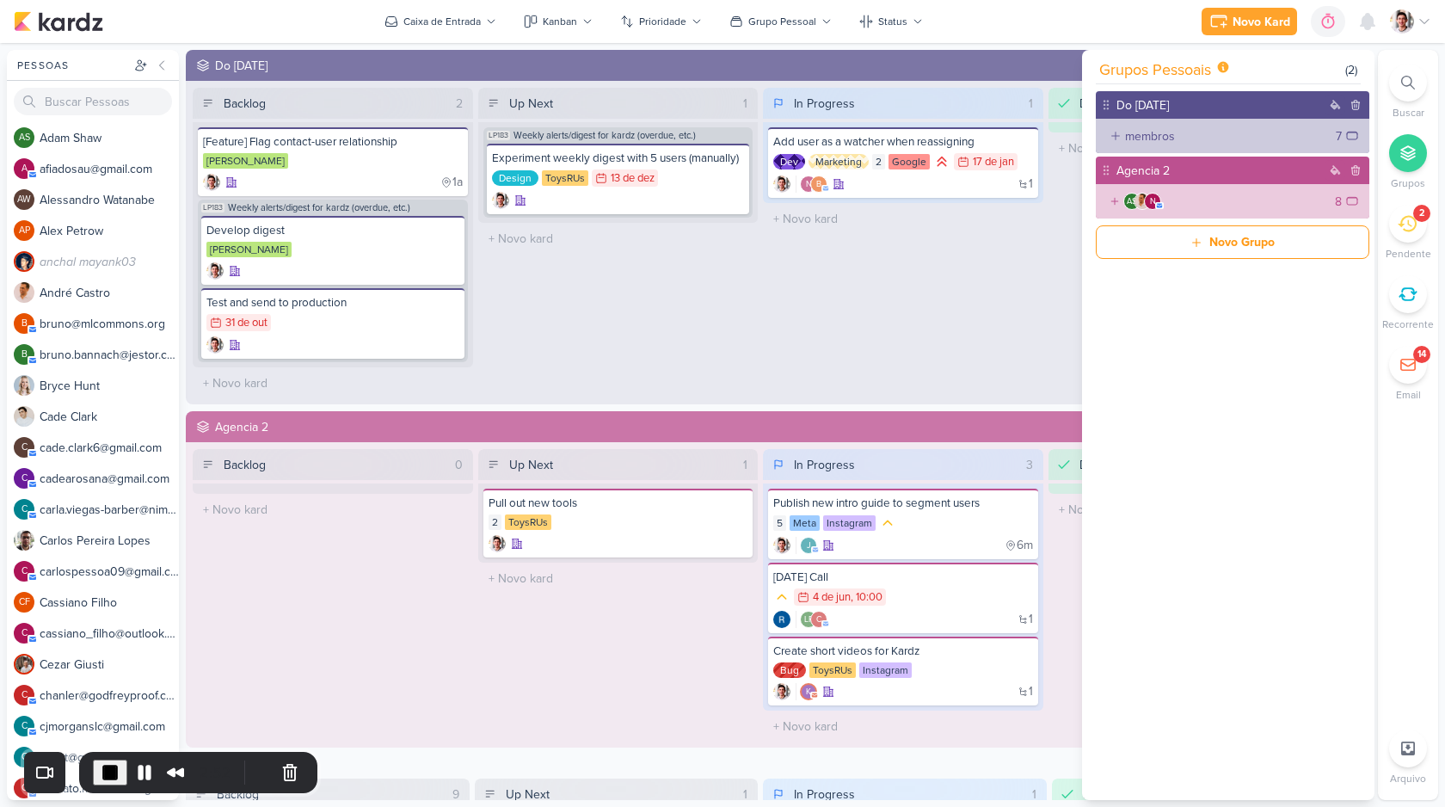
click at [929, 338] on div "In Progress 1 Mover Para Esquerda Mover Para Direita Deletar Add user as a watc…" at bounding box center [903, 243] width 280 height 311
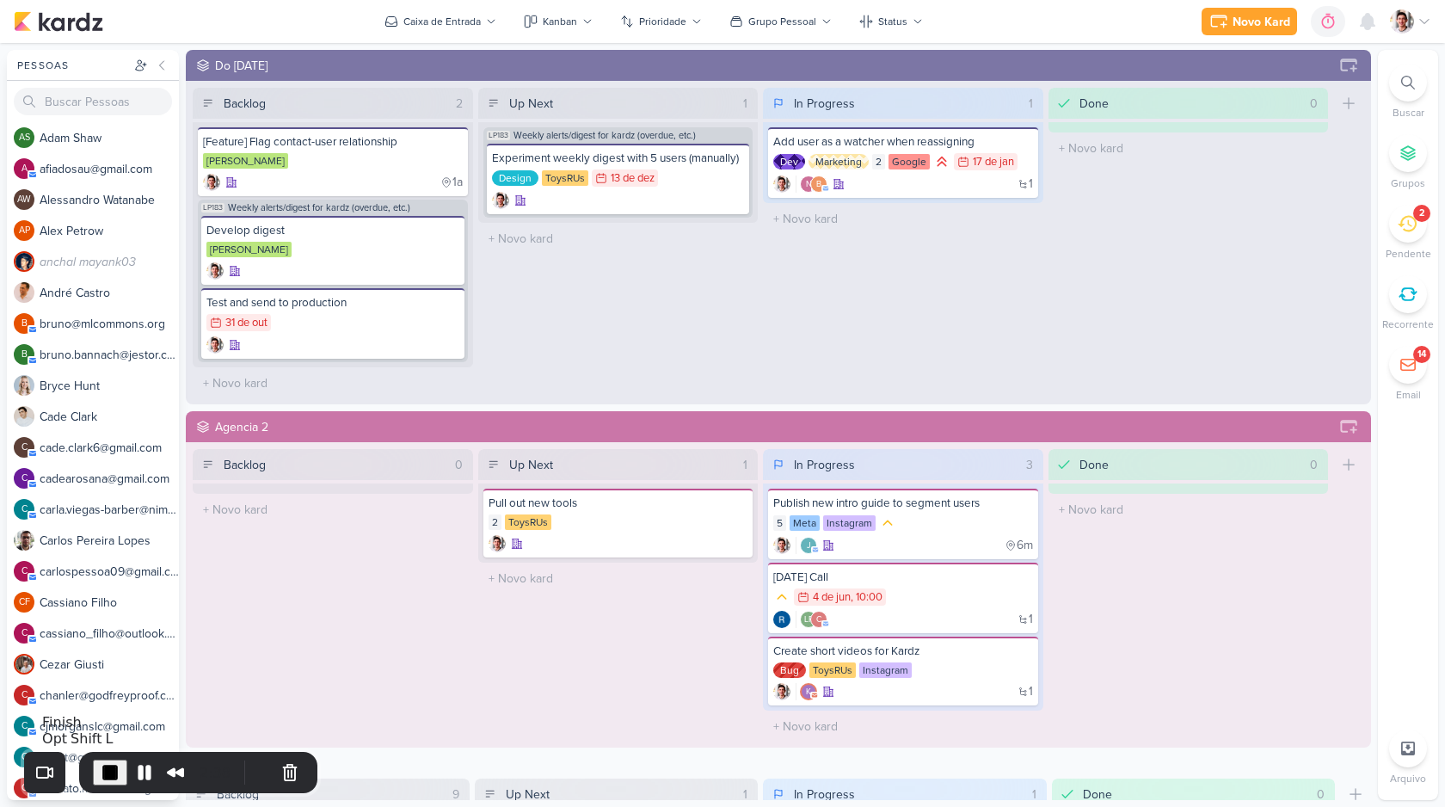
click at [108, 771] on span "End Recording" at bounding box center [110, 772] width 21 height 21
